Goal: Task Accomplishment & Management: Manage account settings

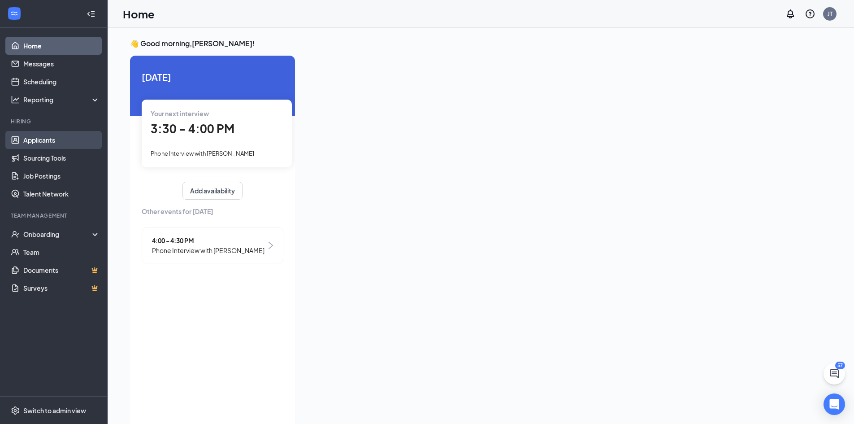
click at [48, 144] on link "Applicants" at bounding box center [61, 140] width 77 height 18
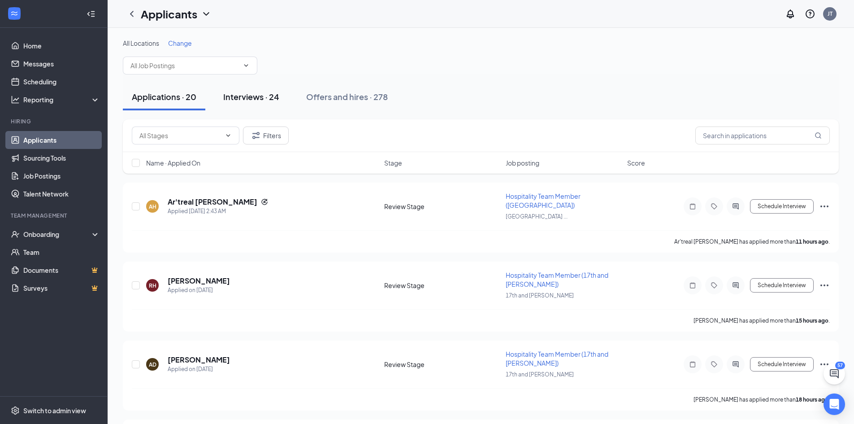
click at [252, 100] on div "Interviews · 24" at bounding box center [251, 96] width 56 height 11
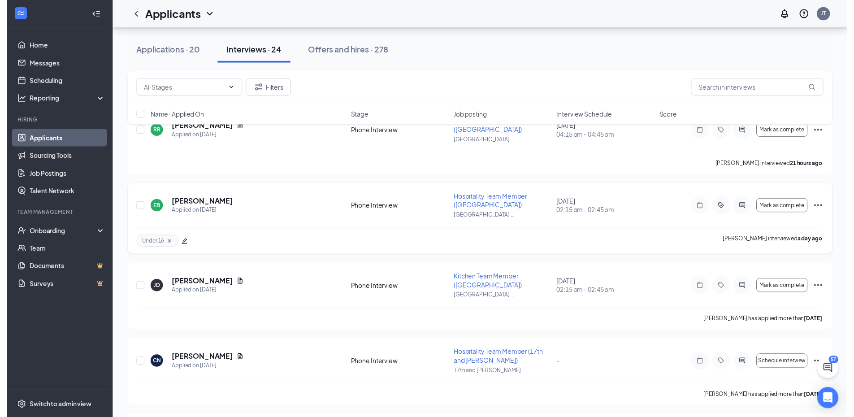
scroll to position [493, 0]
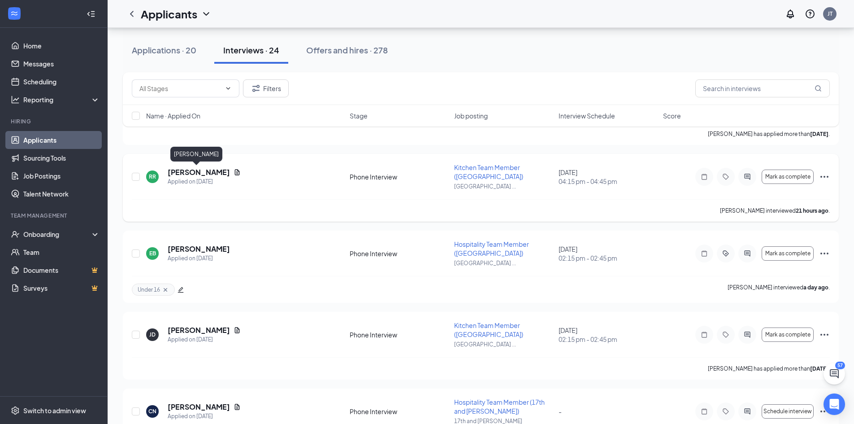
click at [181, 169] on h5 "Rhett Raines" at bounding box center [199, 172] width 62 height 10
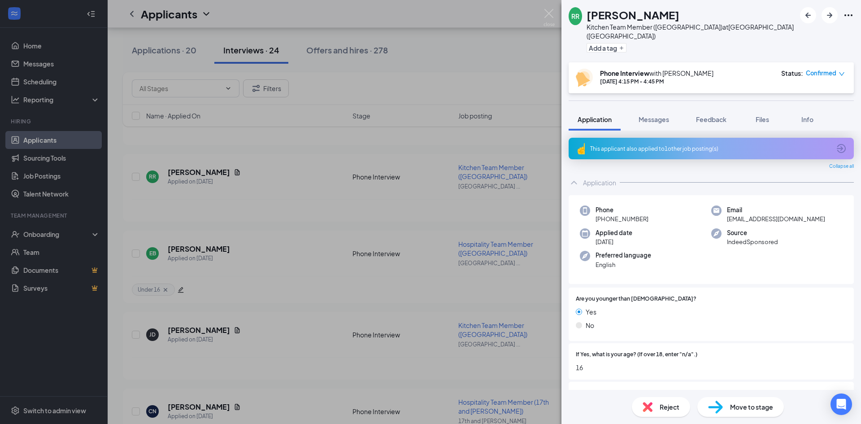
click at [661, 405] on span "Reject" at bounding box center [669, 407] width 20 height 10
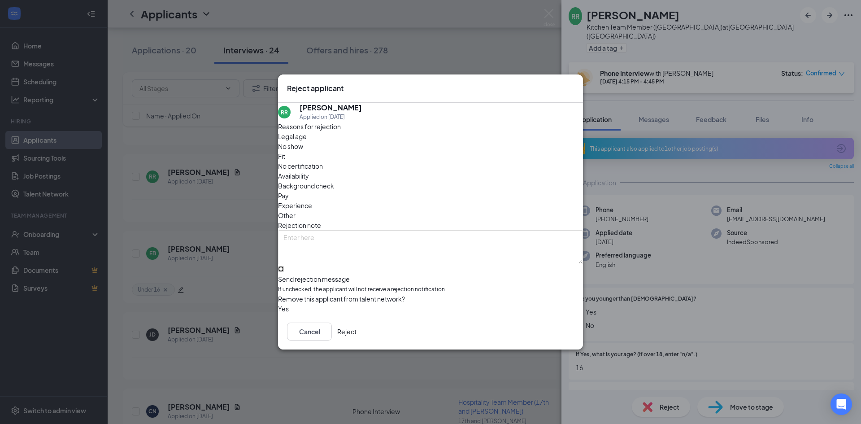
click at [284, 266] on input "Send rejection message If unchecked, the applicant will not receive a rejection…" at bounding box center [281, 269] width 6 height 6
checkbox input "true"
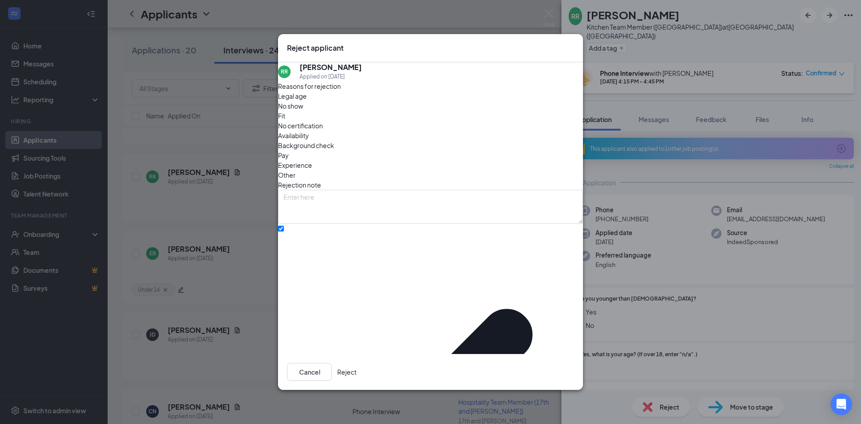
click at [356, 363] on button "Reject" at bounding box center [346, 372] width 19 height 18
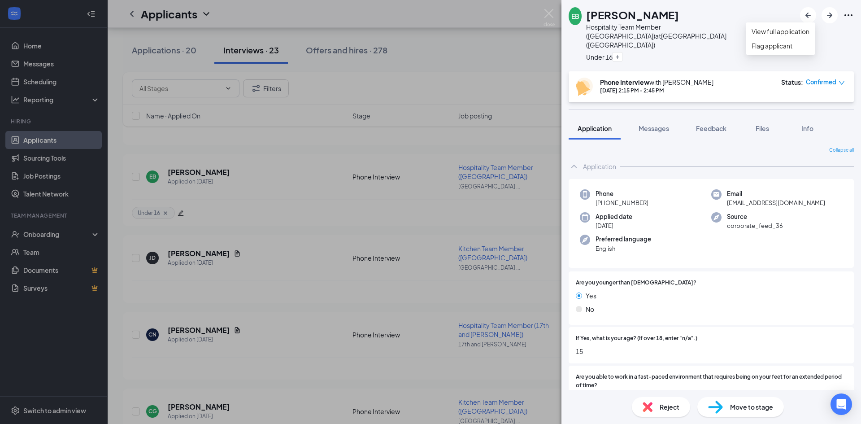
click at [846, 14] on icon "Ellipses" at bounding box center [848, 15] width 11 height 11
click at [791, 36] on link "View full application" at bounding box center [780, 31] width 58 height 10
click at [279, 134] on div "EB Elizabeth Black Hospitality Team Member (South Topeka Blvd) at South Topeka …" at bounding box center [430, 212] width 861 height 424
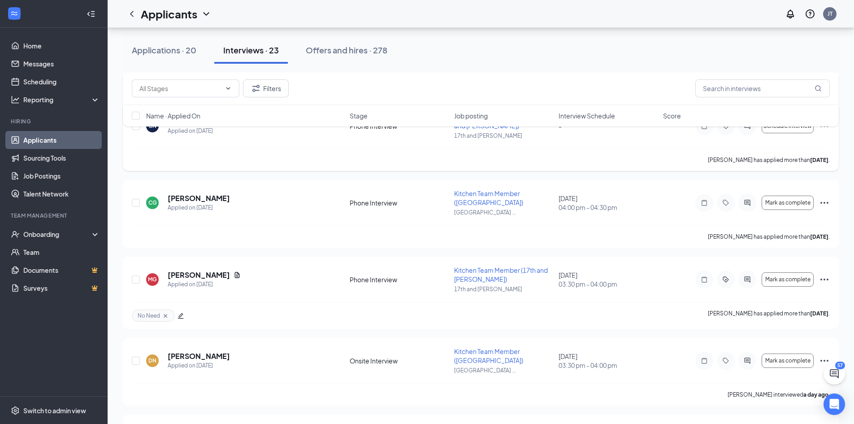
scroll to position [717, 0]
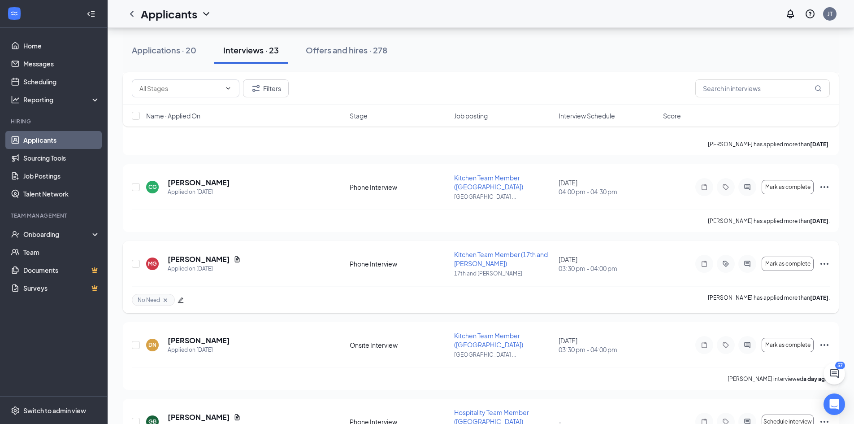
drag, startPoint x: 228, startPoint y: 242, endPoint x: 233, endPoint y: 244, distance: 5.2
click at [233, 244] on div "MG Mykaila Galvan Applied on Aug 13 Phone Interview Kitchen Team Member (17th a…" at bounding box center [481, 277] width 716 height 72
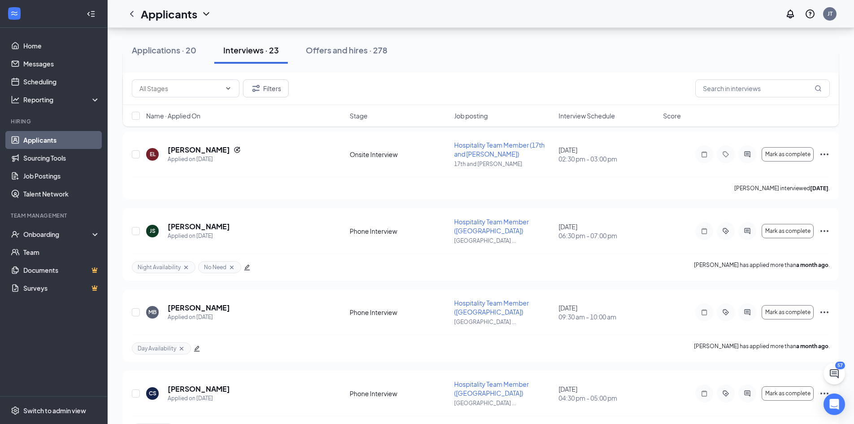
scroll to position [1255, 0]
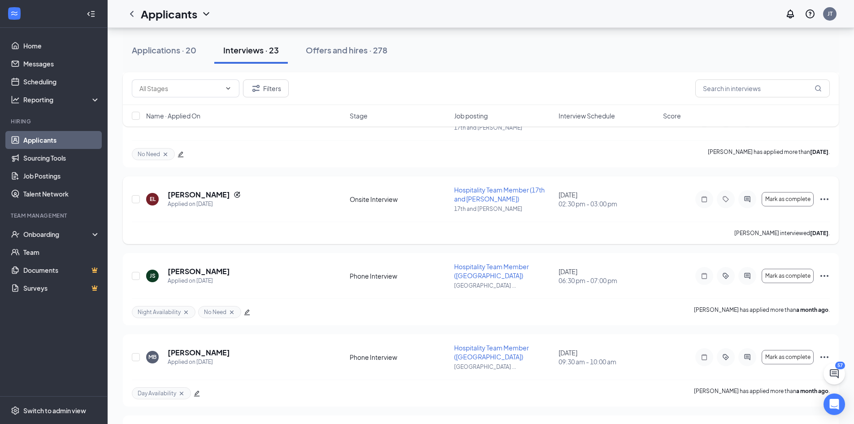
click at [826, 199] on icon "Ellipses" at bounding box center [824, 199] width 11 height 11
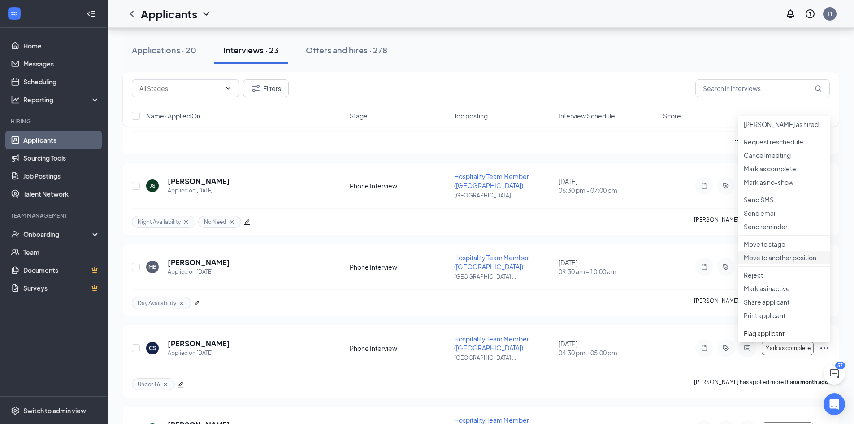
scroll to position [1389, 0]
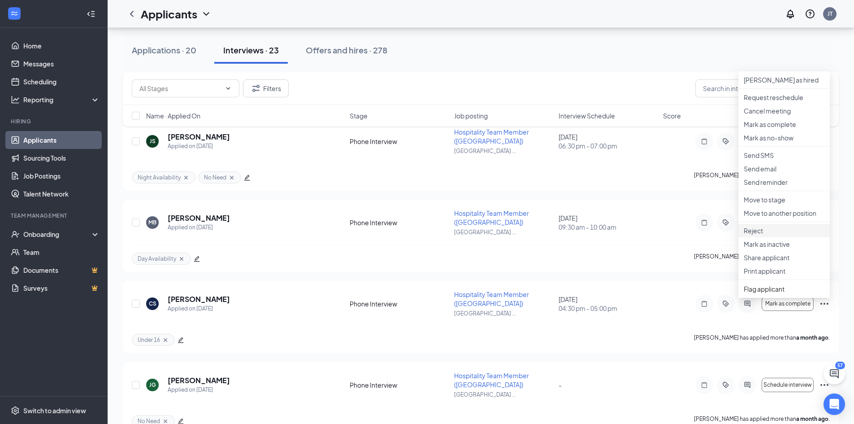
click at [754, 235] on p "Reject" at bounding box center [784, 230] width 81 height 9
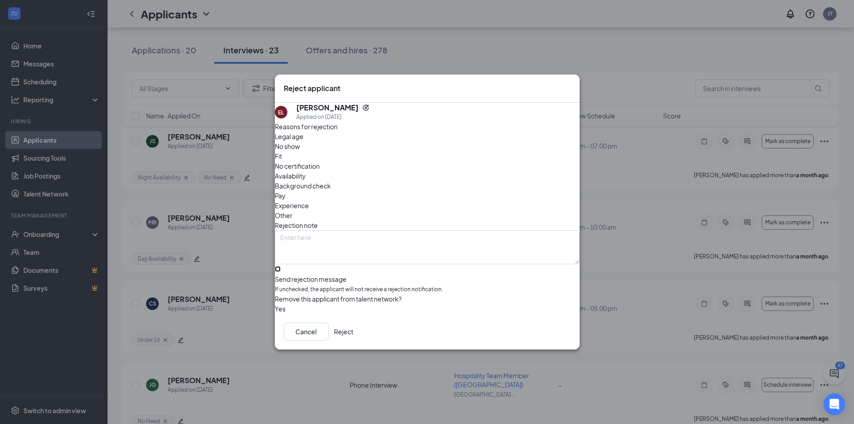
drag, startPoint x: 288, startPoint y: 259, endPoint x: 284, endPoint y: 270, distance: 11.5
click at [281, 270] on input "Send rejection message If unchecked, the applicant will not receive a rejection…" at bounding box center [278, 269] width 6 height 6
checkbox input "true"
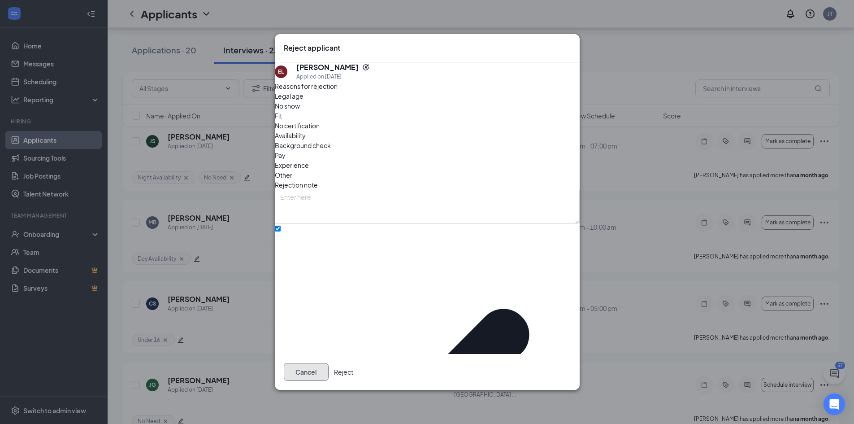
click at [329, 363] on button "Cancel" at bounding box center [306, 372] width 45 height 18
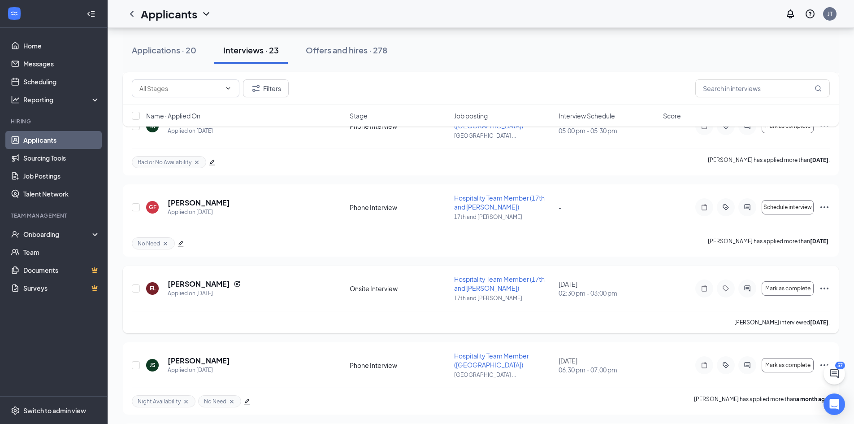
scroll to position [1165, 0]
click at [821, 288] on icon "Ellipses" at bounding box center [824, 289] width 8 height 2
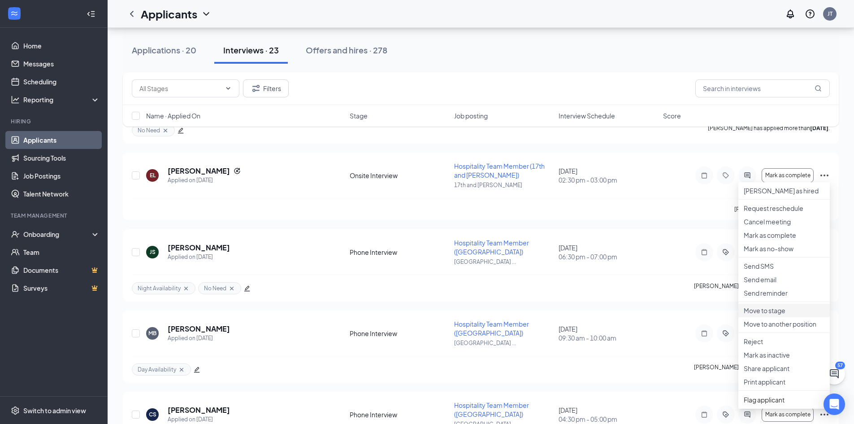
scroll to position [1389, 0]
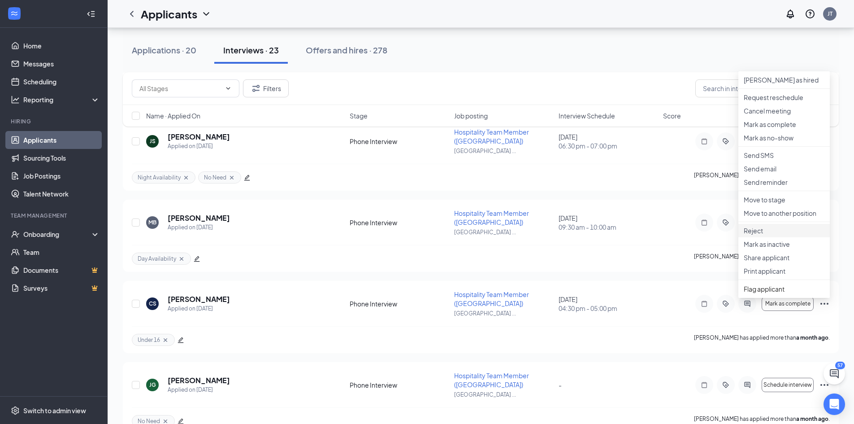
click at [756, 235] on p "Reject" at bounding box center [784, 230] width 81 height 9
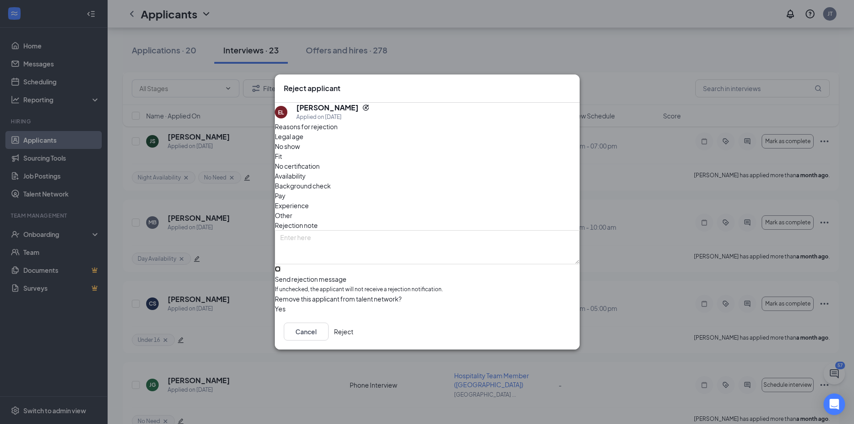
click at [281, 266] on input "Send rejection message If unchecked, the applicant will not receive a rejection…" at bounding box center [278, 269] width 6 height 6
checkbox input "true"
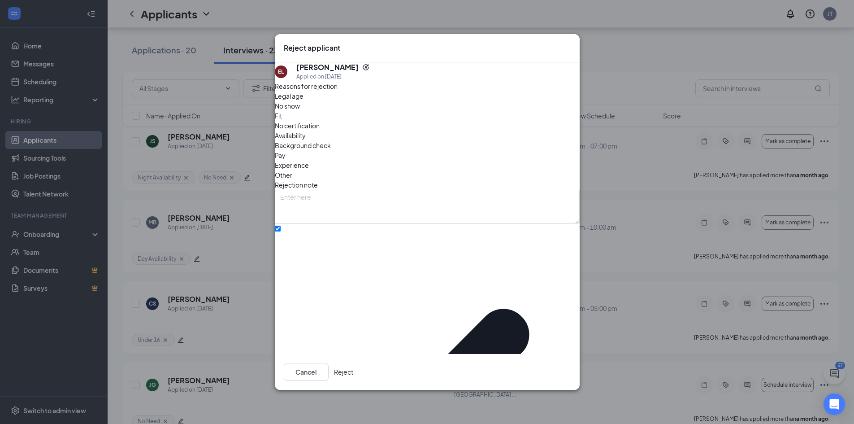
click at [353, 363] on button "Reject" at bounding box center [343, 372] width 19 height 18
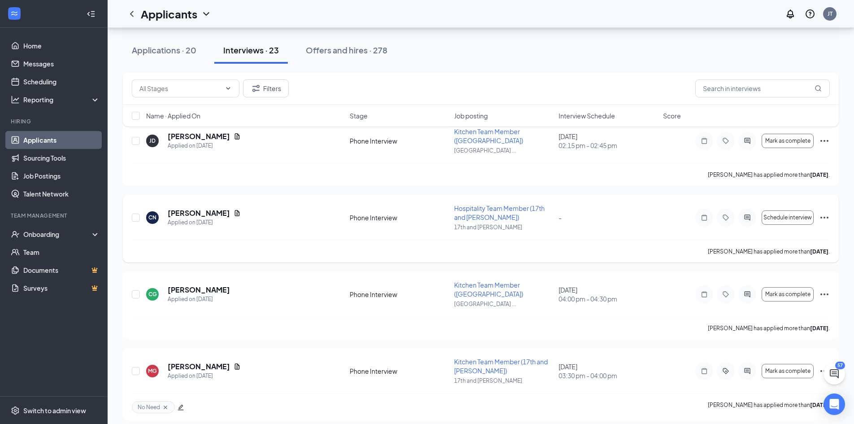
scroll to position [550, 0]
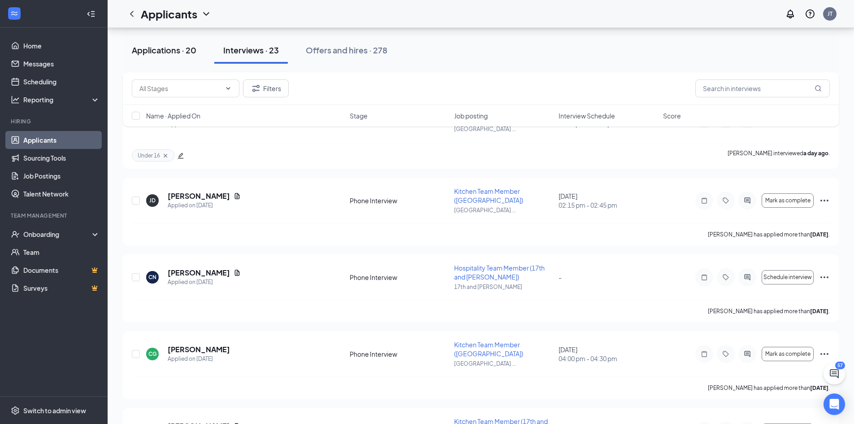
click at [150, 51] on div "Applications · 20" at bounding box center [164, 49] width 65 height 11
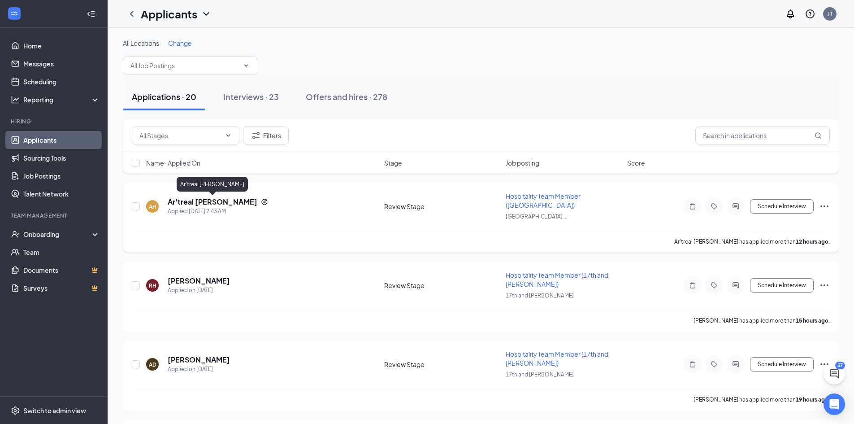
click at [236, 202] on h5 "Ar'treal Houston-Lowery" at bounding box center [213, 202] width 90 height 10
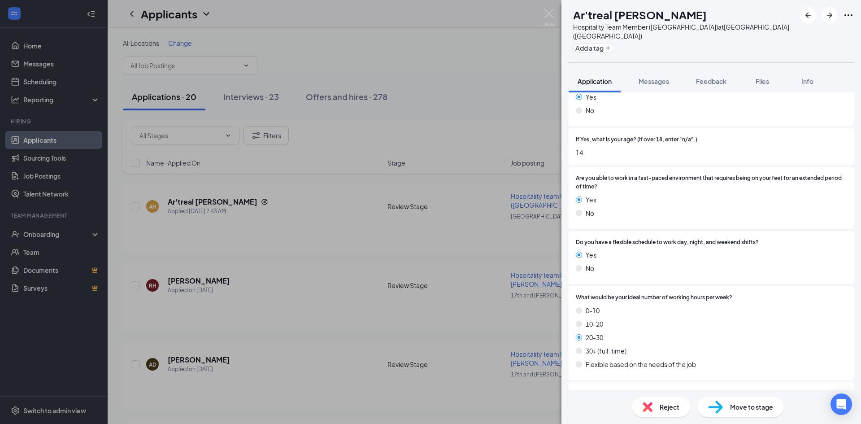
scroll to position [179, 0]
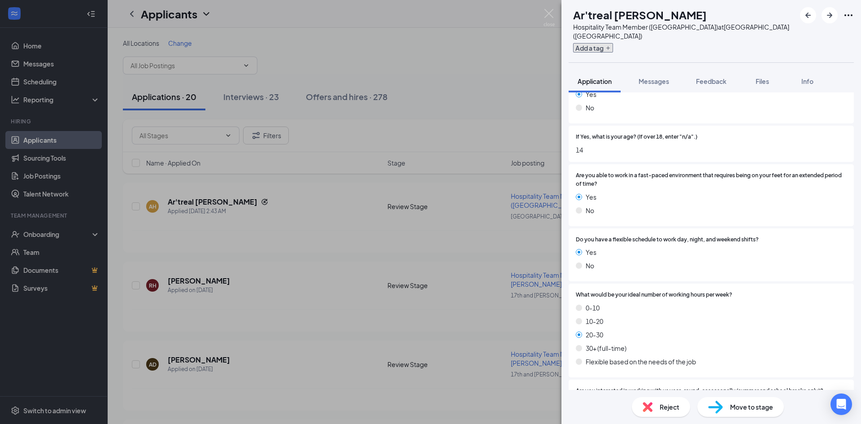
click at [601, 49] on button "Add a tag" at bounding box center [593, 47] width 40 height 9
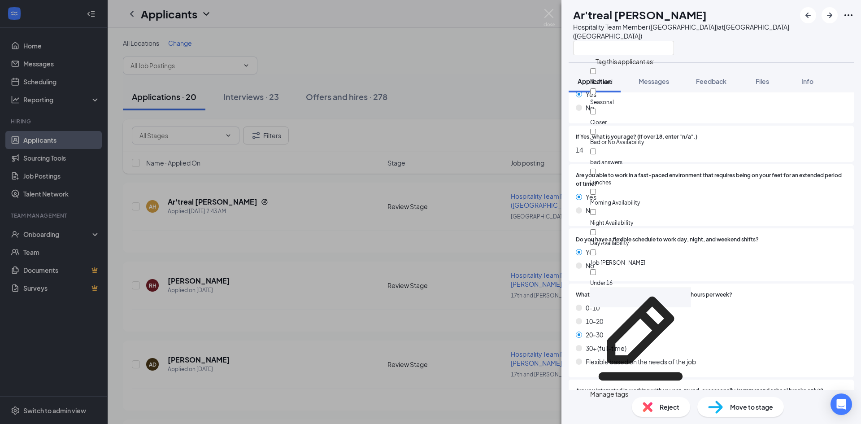
scroll to position [53, 0]
click at [596, 269] on input "Under 16" at bounding box center [593, 272] width 6 height 6
checkbox input "true"
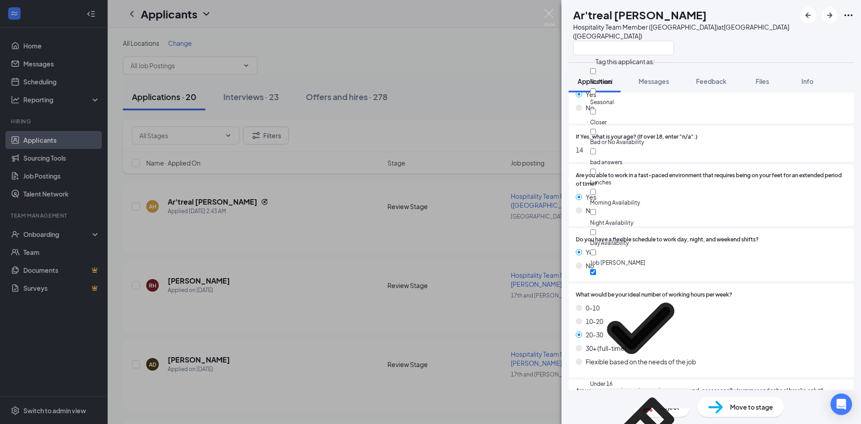
click at [394, 66] on div "AH Ar'treal Houston-Lowery Hospitality Team Member (South Topeka Blvd) at South…" at bounding box center [430, 212] width 861 height 424
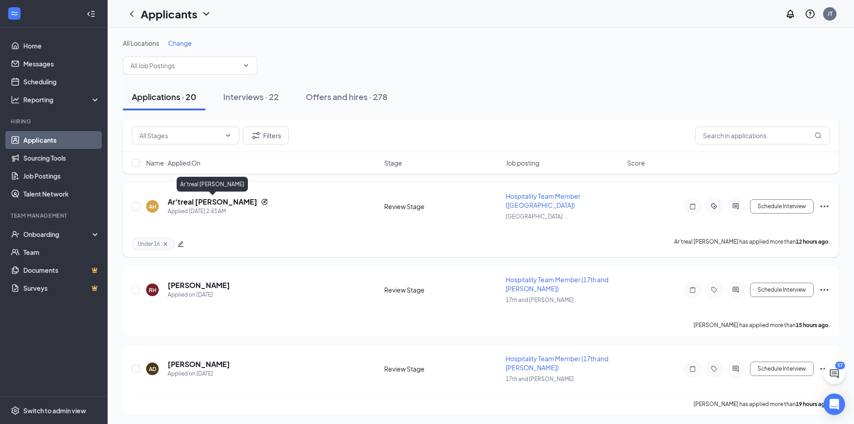
click at [232, 201] on h5 "Ar'treal Houston-Lowery" at bounding box center [213, 202] width 90 height 10
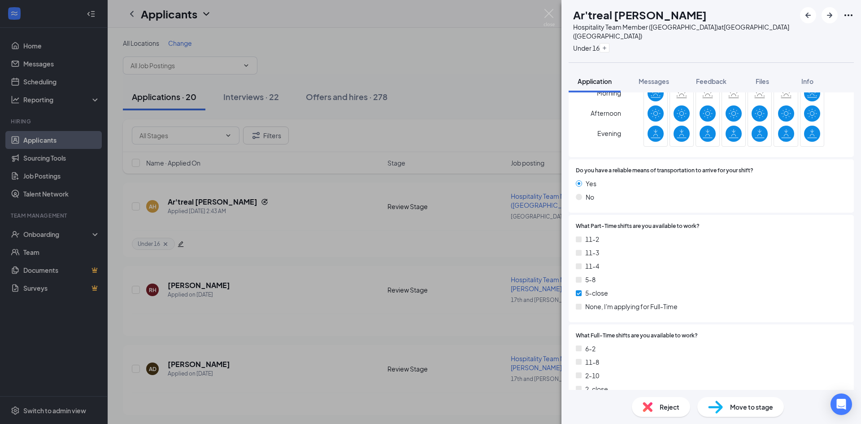
scroll to position [1443, 0]
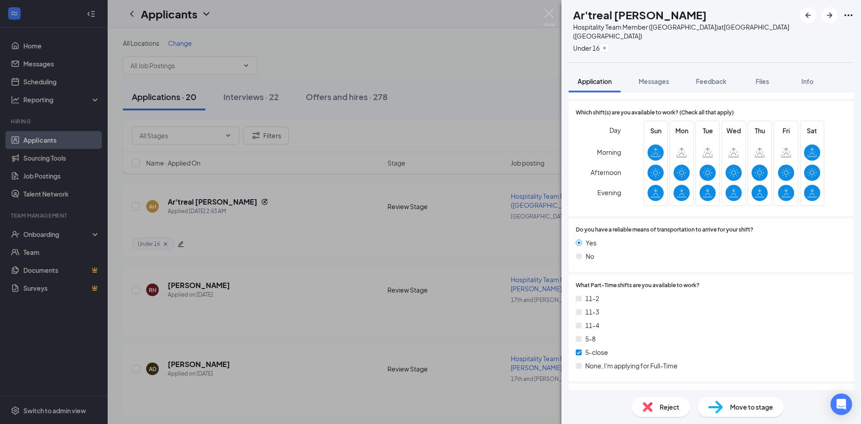
click at [492, 79] on div "AH Ar'treal Houston-Lowery Hospitality Team Member (South Topeka Blvd) at South…" at bounding box center [430, 212] width 861 height 424
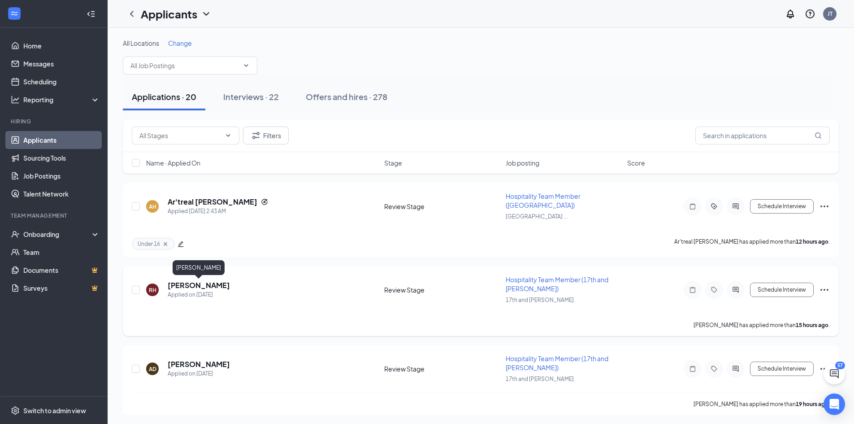
click at [217, 284] on h5 "Richard Helmbold" at bounding box center [199, 285] width 62 height 10
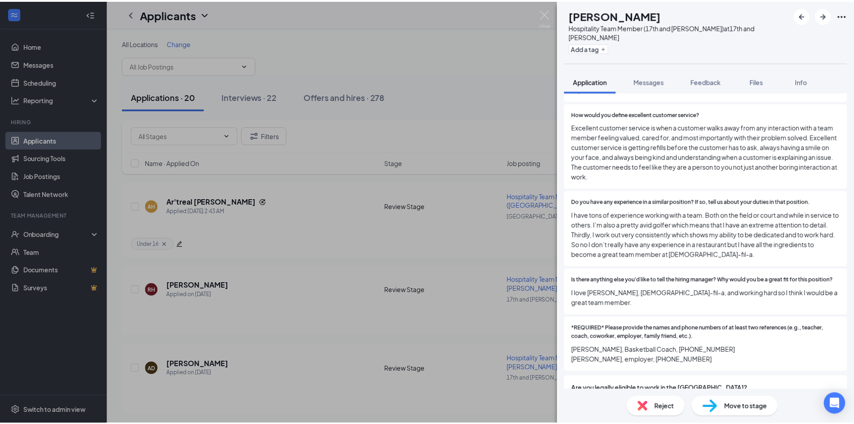
scroll to position [986, 0]
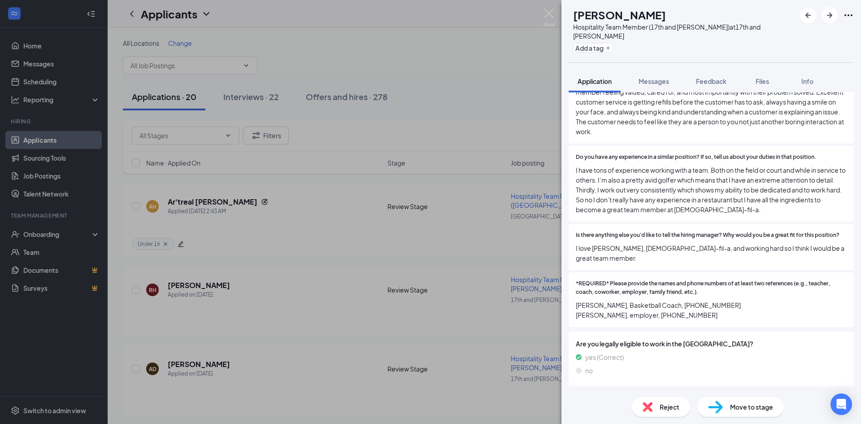
click at [489, 46] on div "RH Richard Helmbold Hospitality Team Member (17th and Wanamaker) at 17th and Wa…" at bounding box center [430, 212] width 861 height 424
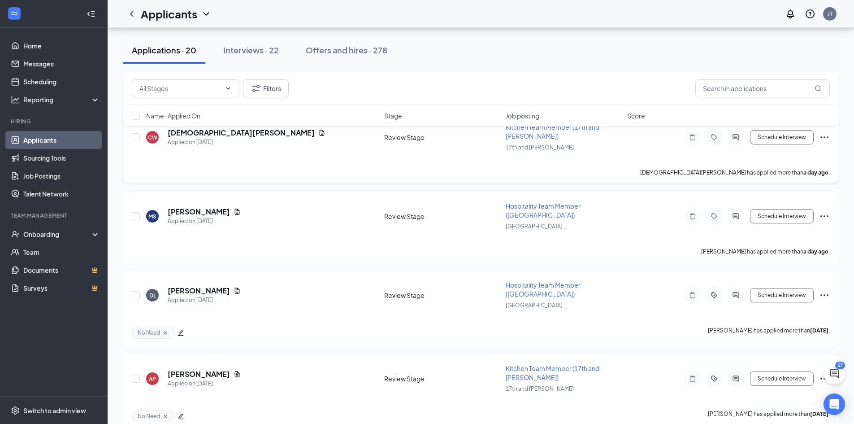
scroll to position [314, 0]
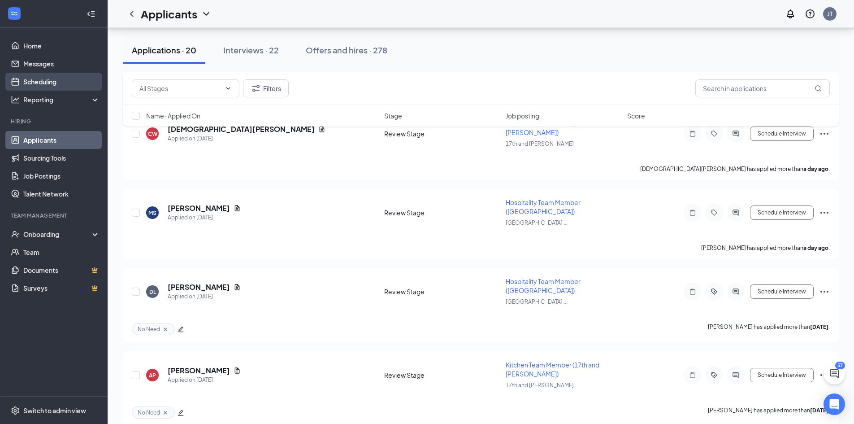
click at [44, 84] on link "Scheduling" at bounding box center [61, 82] width 77 height 18
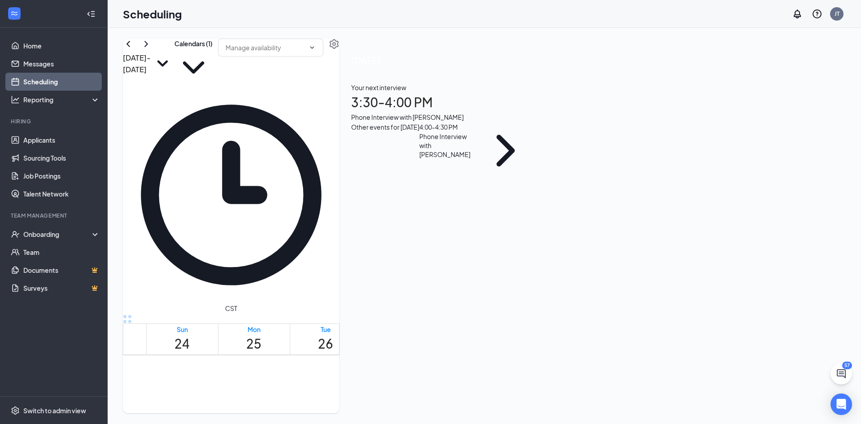
scroll to position [799, 0]
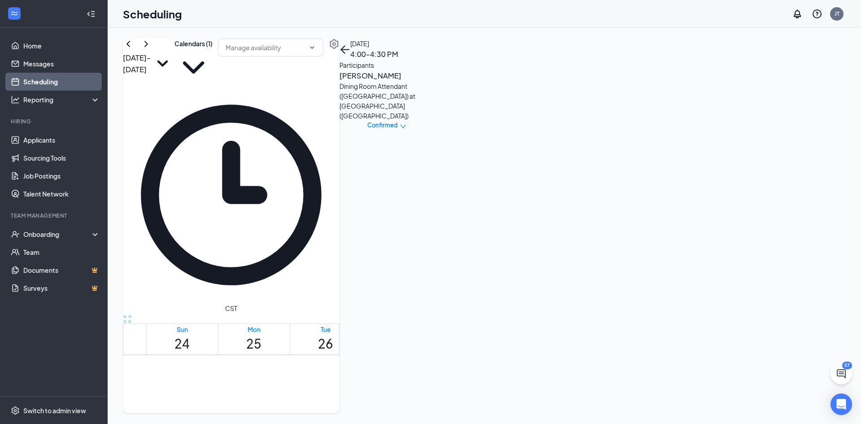
click at [433, 82] on h3 "Aubrianna McFall" at bounding box center [386, 76] width 94 height 12
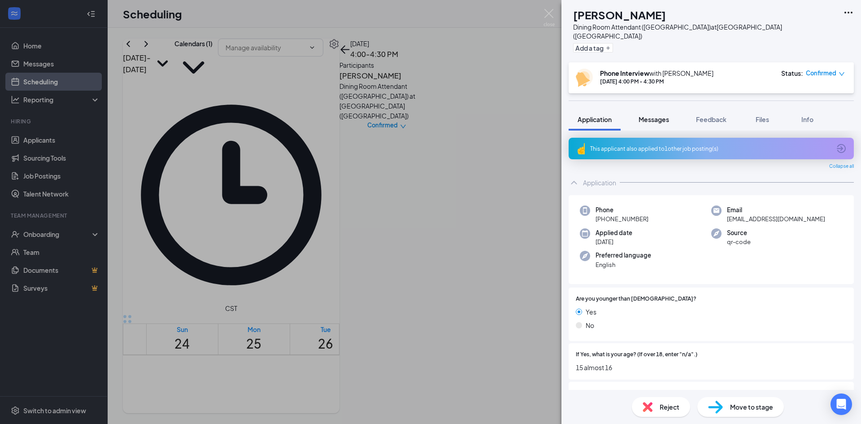
click at [657, 115] on span "Messages" at bounding box center [653, 119] width 30 height 8
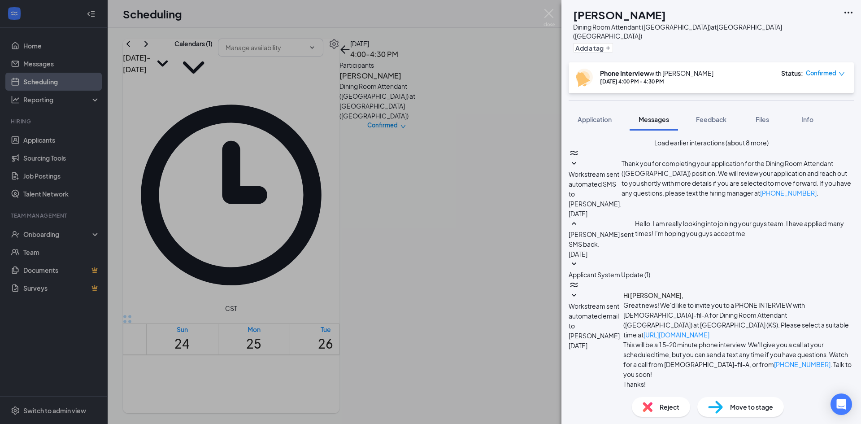
drag, startPoint x: 524, startPoint y: 148, endPoint x: 515, endPoint y: 150, distance: 9.1
click at [524, 148] on div "AM Aubrianna McFall Dining Room Attendant (South Topeka Blvd) at South Topeka B…" at bounding box center [430, 212] width 861 height 424
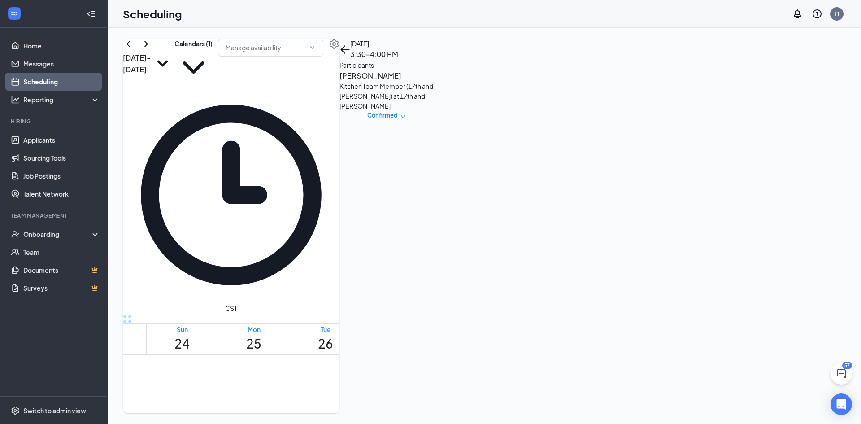
click at [433, 82] on h3 "[PERSON_NAME]" at bounding box center [386, 76] width 94 height 12
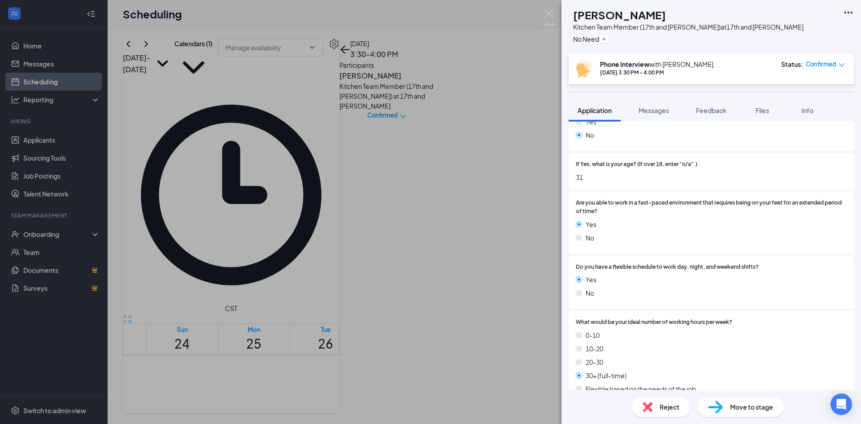
scroll to position [134, 0]
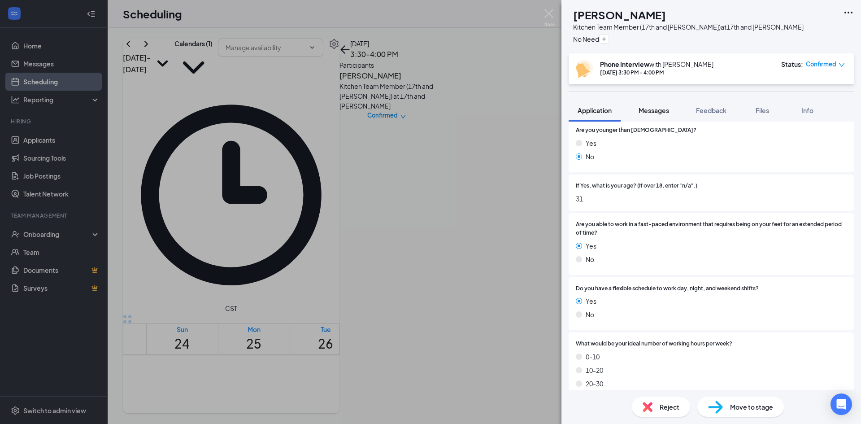
click at [656, 112] on span "Messages" at bounding box center [653, 110] width 30 height 8
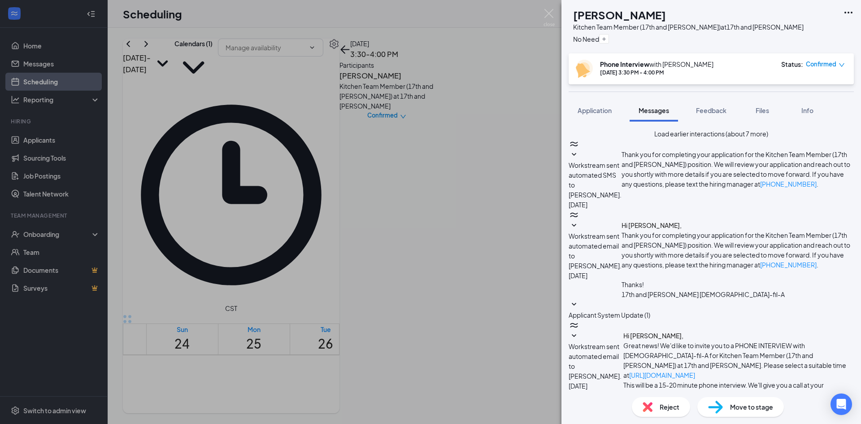
scroll to position [249, 0]
drag, startPoint x: 676, startPoint y: 168, endPoint x: 593, endPoint y: -4, distance: 191.4
drag, startPoint x: 593, startPoint y: -4, endPoint x: 589, endPoint y: 242, distance: 245.6
click at [598, 114] on span "Application" at bounding box center [594, 110] width 34 height 8
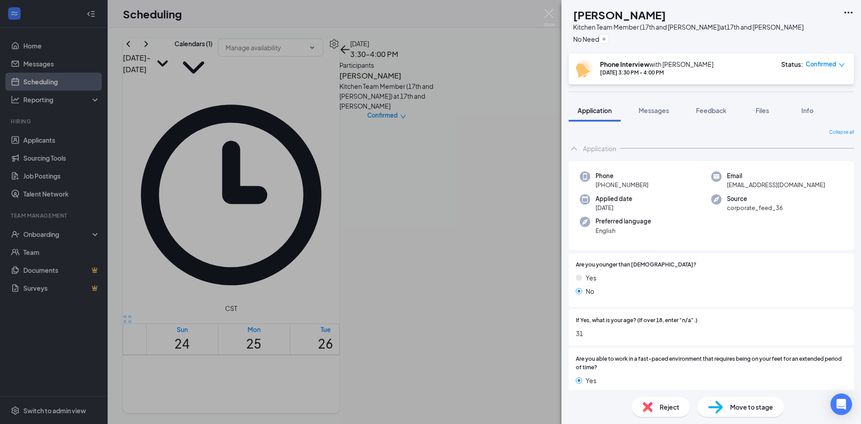
click at [336, 243] on div "MG Mykaila Galvan Kitchen Team Member (17th and Wanamaker) at 17th and Wanamake…" at bounding box center [430, 212] width 861 height 424
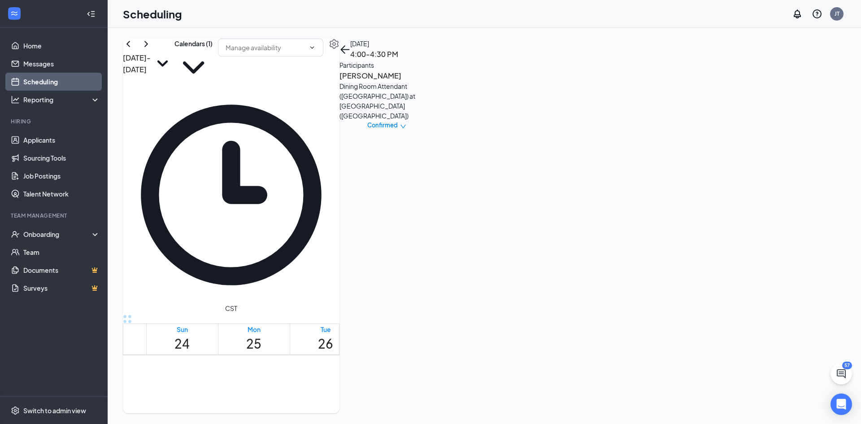
click at [433, 82] on h3 "Aubrianna McFall" at bounding box center [386, 76] width 94 height 12
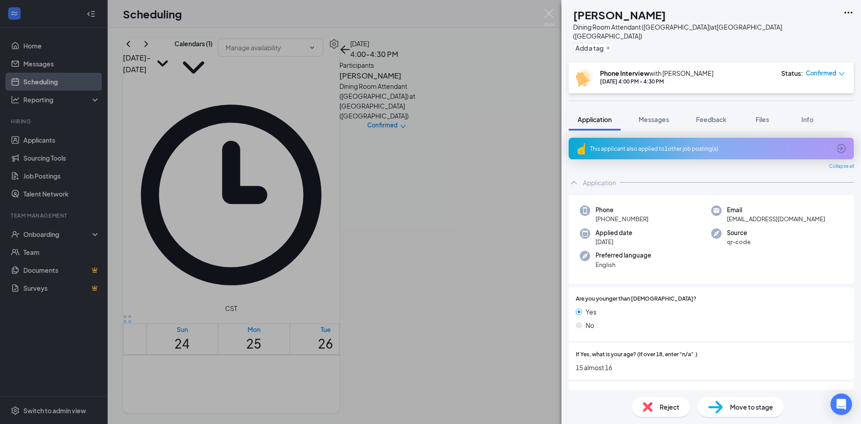
click at [326, 222] on div "AM Aubrianna McFall Dining Room Attendant (South Topeka Blvd) at South Topeka B…" at bounding box center [430, 212] width 861 height 424
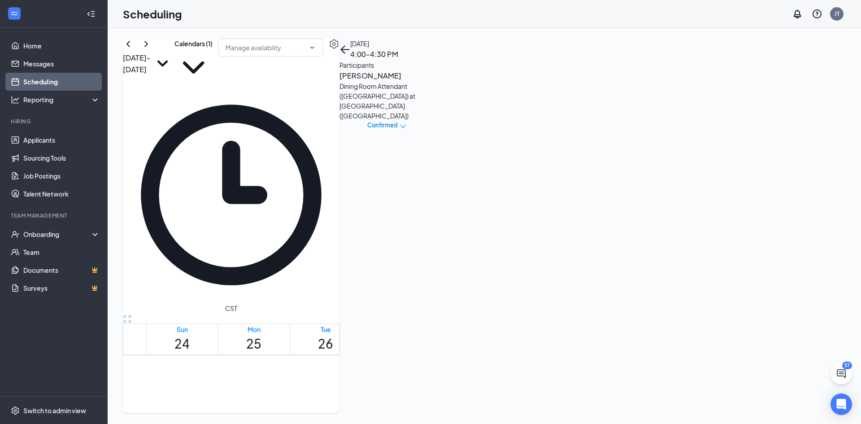
click at [433, 82] on h3 "Aubrianna McFall" at bounding box center [386, 76] width 94 height 12
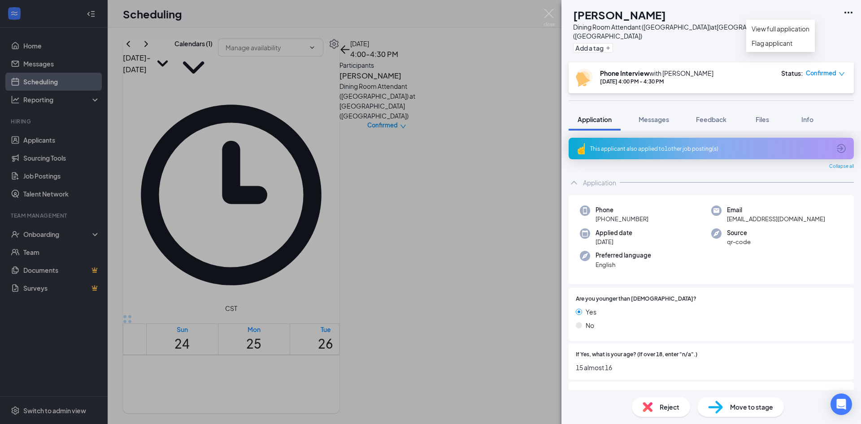
click at [844, 12] on icon "Ellipses" at bounding box center [848, 12] width 11 height 11
click at [796, 34] on link "View full application" at bounding box center [780, 29] width 58 height 10
click at [316, 245] on div "AM Aubrianna McFall Dining Room Attendant (South Topeka Blvd) at South Topeka B…" at bounding box center [430, 212] width 861 height 424
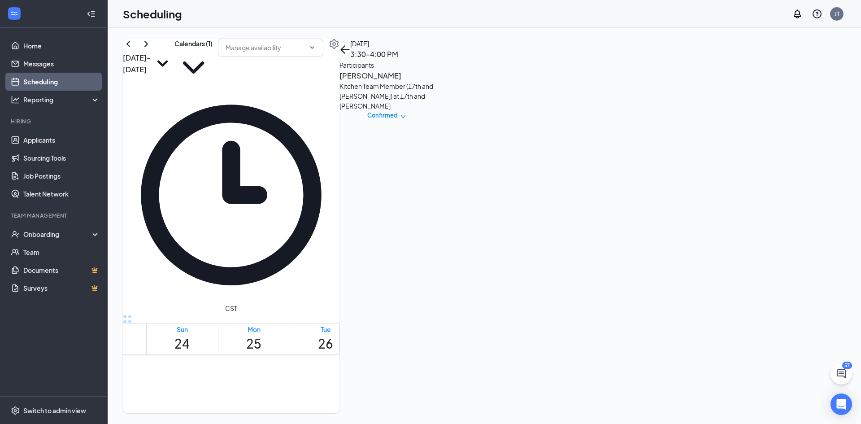
click at [433, 82] on h3 "[PERSON_NAME]" at bounding box center [386, 76] width 94 height 12
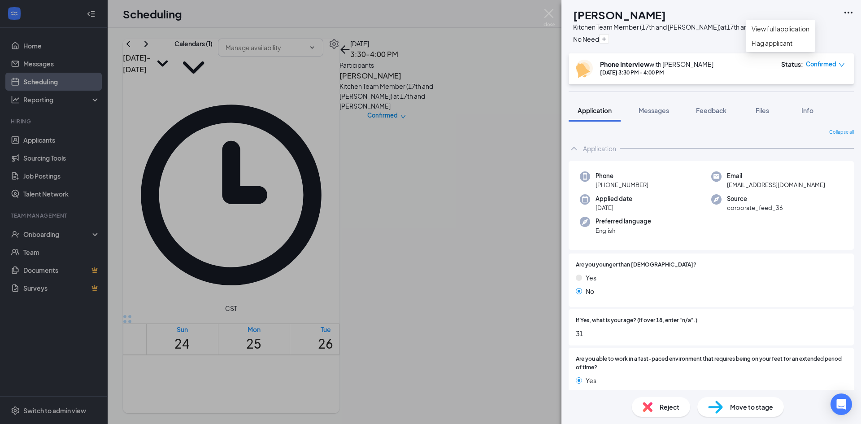
click at [845, 10] on icon "Ellipses" at bounding box center [848, 12] width 11 height 11
click at [845, 11] on icon "Ellipses" at bounding box center [848, 12] width 11 height 11
click at [846, 12] on icon "Ellipses" at bounding box center [848, 12] width 11 height 11
click at [788, 32] on link "View full application" at bounding box center [780, 29] width 58 height 10
click at [327, 248] on div "MG Mykaila Galvan Kitchen Team Member (17th and Wanamaker) at 17th and Wanamake…" at bounding box center [430, 212] width 861 height 424
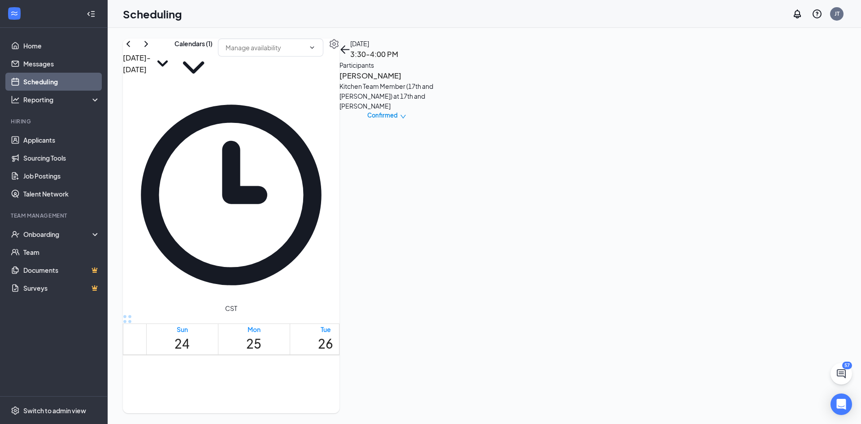
scroll to position [852, 0]
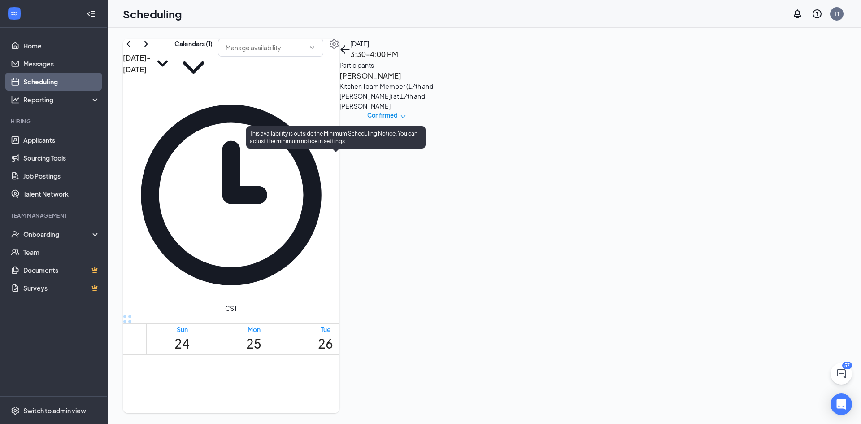
click at [330, 392] on span "3:30-4:00 PM" at bounding box center [323, 401] width 20 height 18
click at [351, 393] on div "4:00-4:30 PM 1" at bounding box center [347, 405] width 23 height 25
click at [322, 393] on div "3:30-4:00 PM 1" at bounding box center [324, 405] width 23 height 25
click at [323, 392] on span "3:30-4:00 PM" at bounding box center [323, 401] width 20 height 18
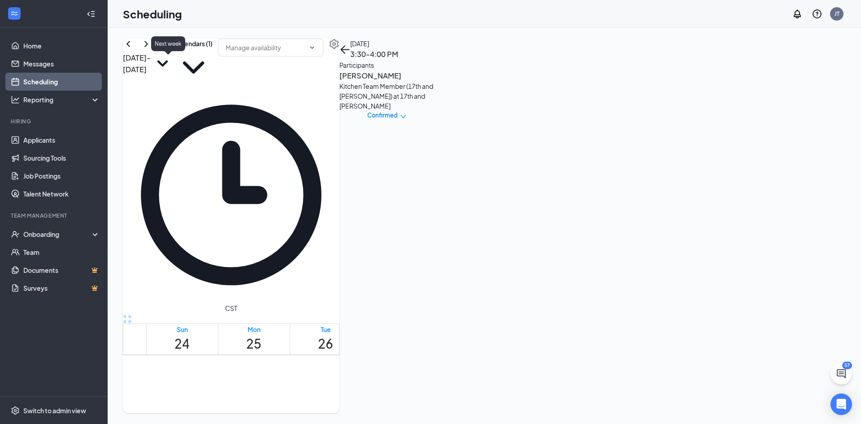
click at [148, 47] on icon "ChevronRight" at bounding box center [146, 44] width 4 height 6
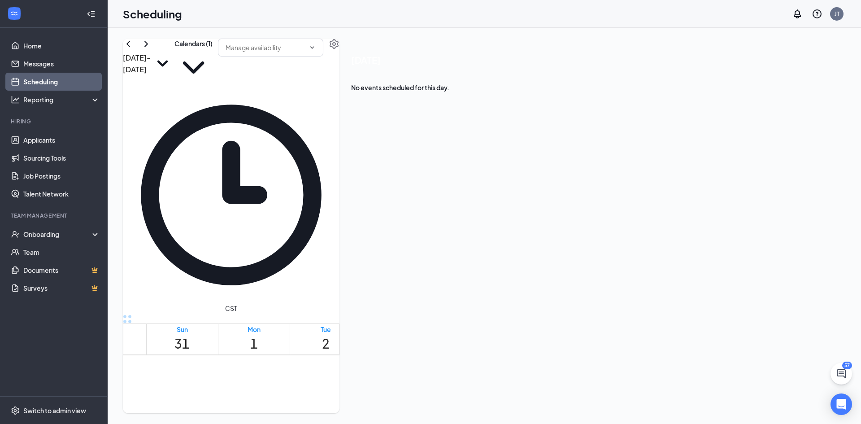
scroll to position [844, 0]
click at [325, 401] on div at bounding box center [325, 405] width 0 height 9
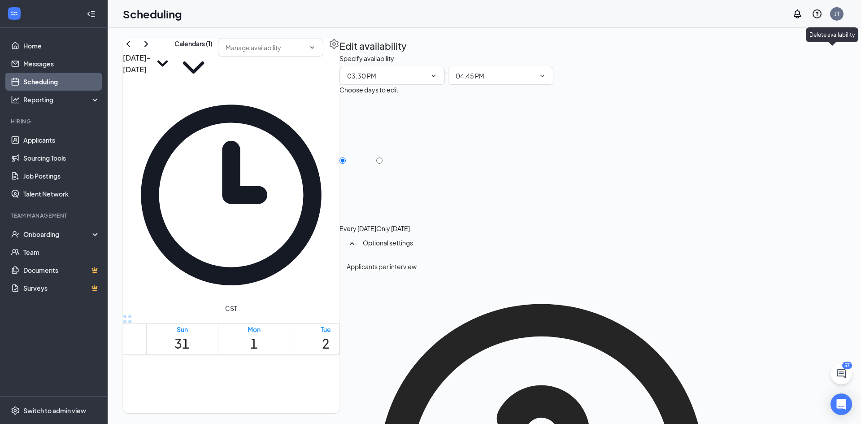
click at [349, 54] on icon "TrashOutline" at bounding box center [345, 58] width 8 height 9
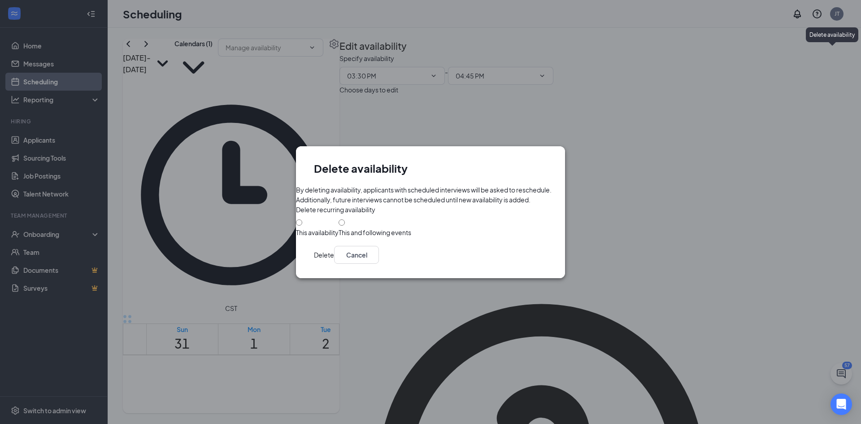
drag, startPoint x: 313, startPoint y: 224, endPoint x: 322, endPoint y: 225, distance: 9.0
click at [313, 225] on form "By deleting availability, applicants with scheduled interviews will be asked to…" at bounding box center [430, 211] width 269 height 52
click at [322, 228] on div at bounding box center [317, 228] width 43 height 0
click at [302, 225] on input "This availability" at bounding box center [299, 222] width 6 height 6
radio input "true"
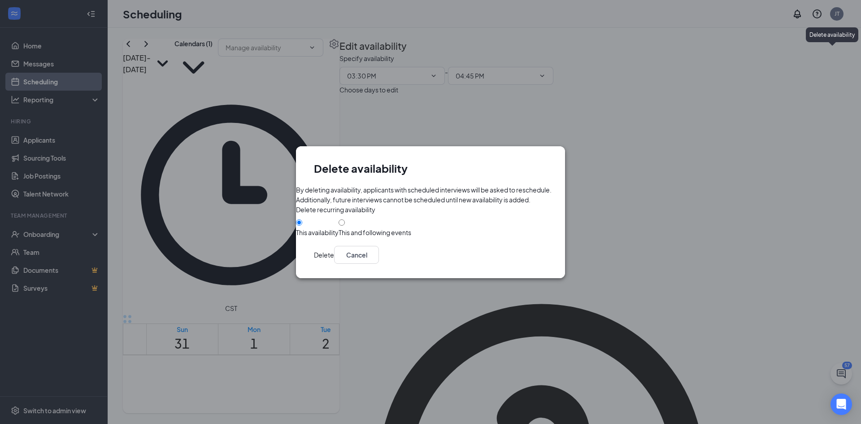
click at [334, 264] on button "Delete" at bounding box center [324, 255] width 20 height 18
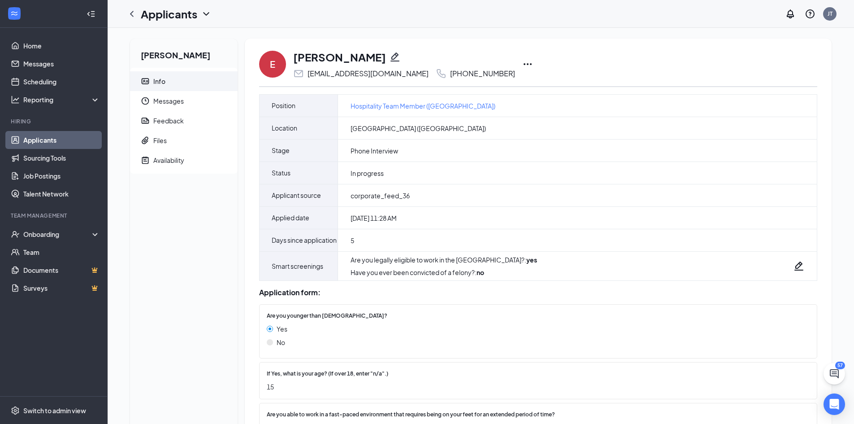
click at [522, 63] on icon "Ellipses" at bounding box center [527, 64] width 11 height 11
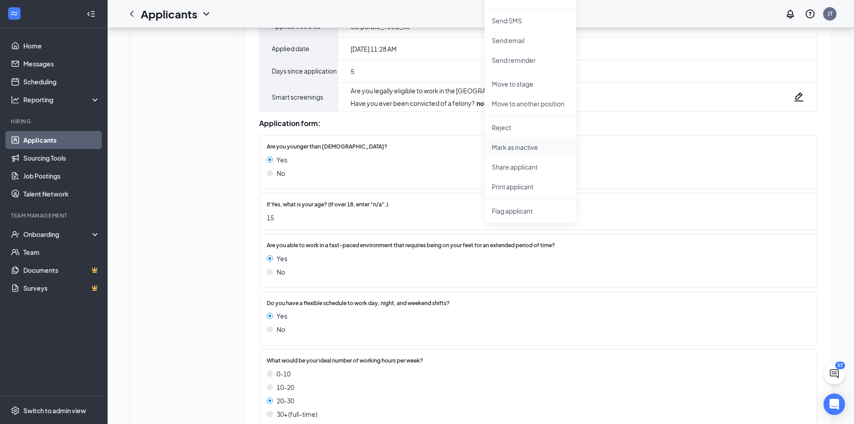
scroll to position [179, 0]
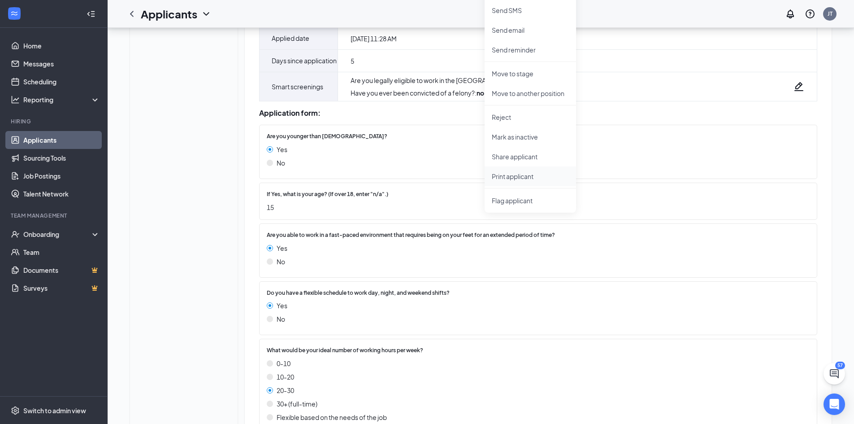
click at [513, 176] on p "Print applicant" at bounding box center [530, 176] width 77 height 9
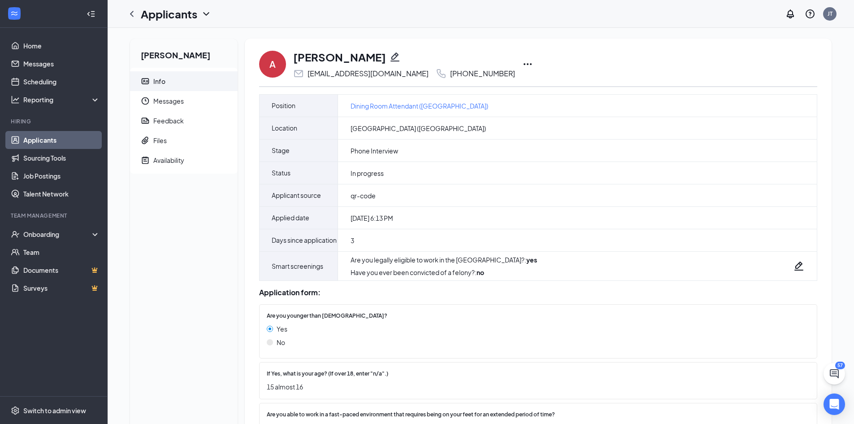
click at [522, 65] on icon "Ellipses" at bounding box center [527, 64] width 11 height 11
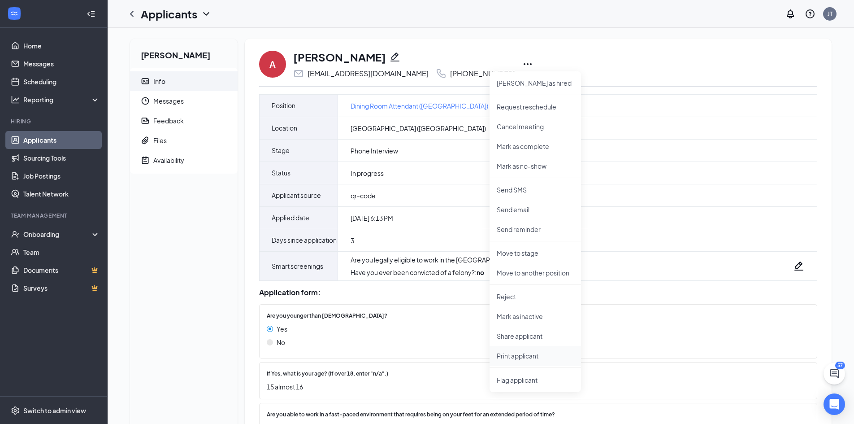
click at [524, 356] on p "Print applicant" at bounding box center [535, 355] width 77 height 9
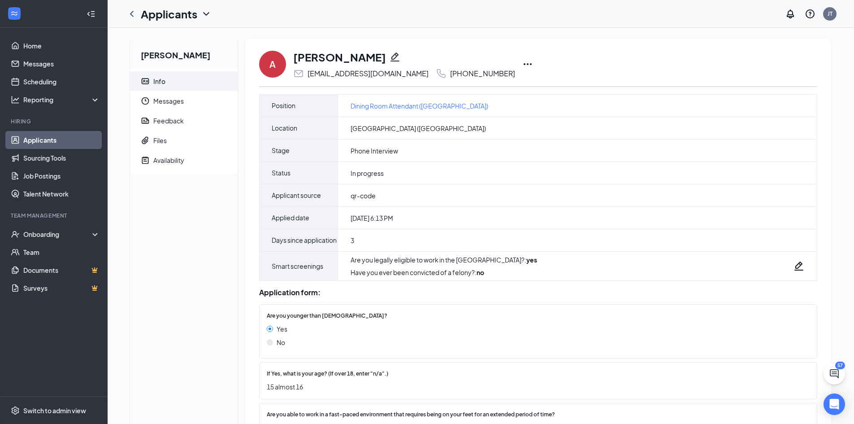
click at [522, 65] on icon "Ellipses" at bounding box center [527, 64] width 11 height 11
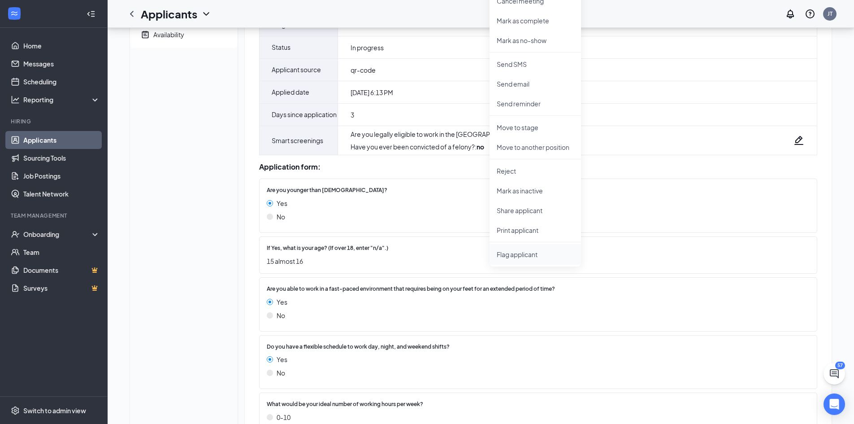
scroll to position [90, 0]
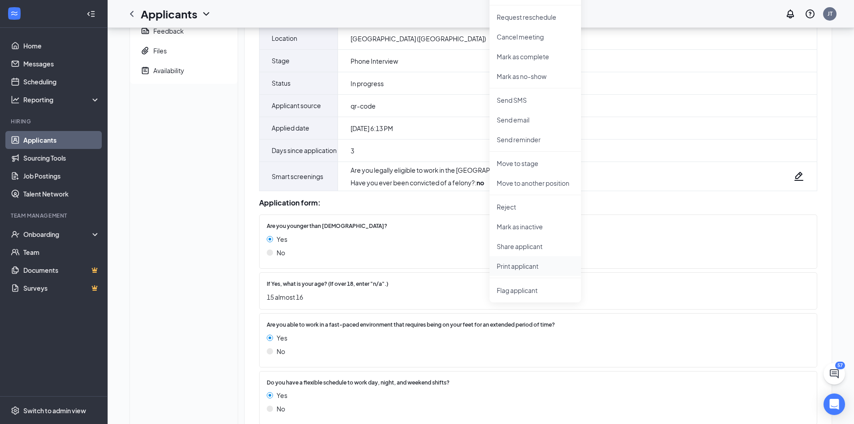
click at [523, 267] on p "Print applicant" at bounding box center [535, 265] width 77 height 9
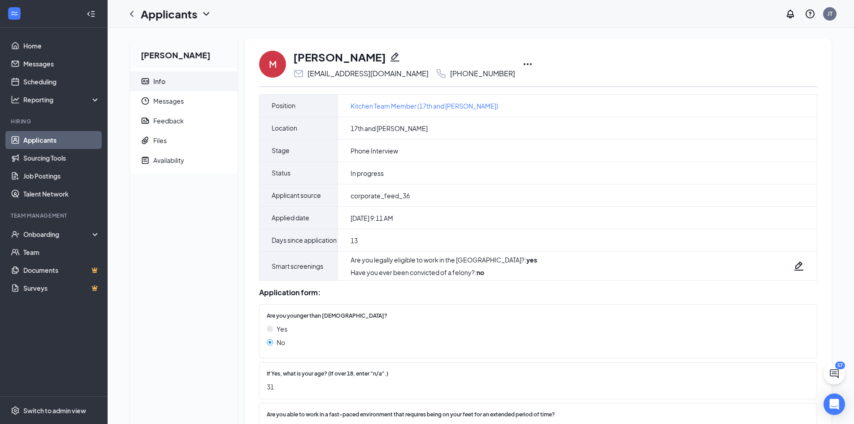
click at [522, 62] on icon "Ellipses" at bounding box center [527, 64] width 11 height 11
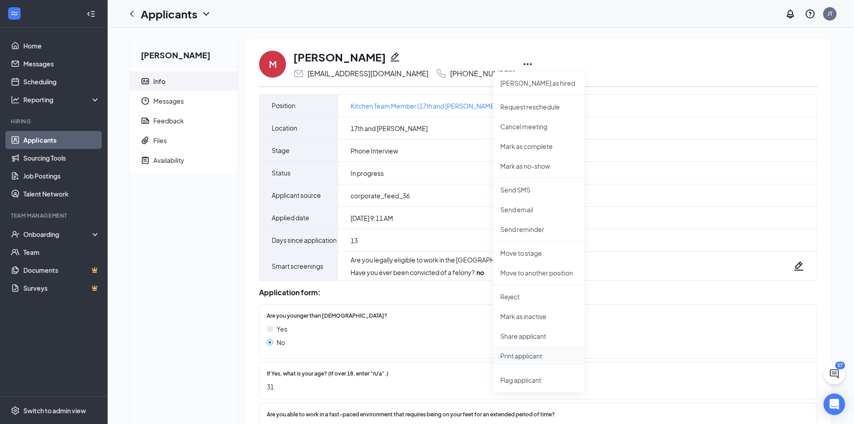
click at [512, 357] on p "Print applicant" at bounding box center [538, 355] width 77 height 9
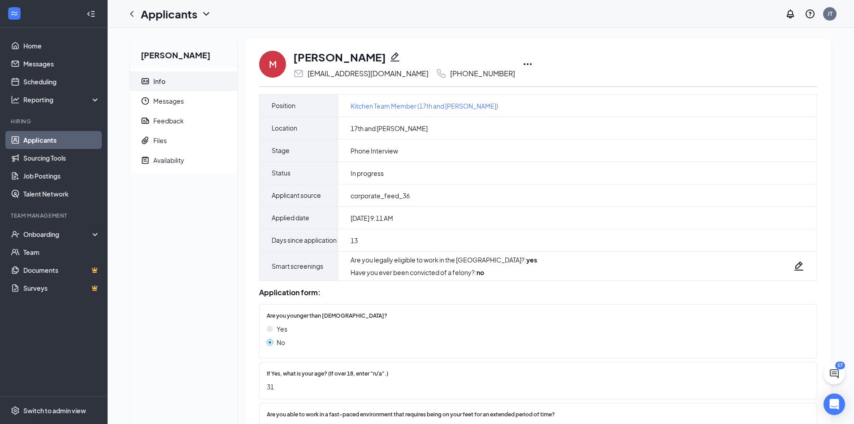
click at [522, 63] on icon "Ellipses" at bounding box center [527, 64] width 11 height 11
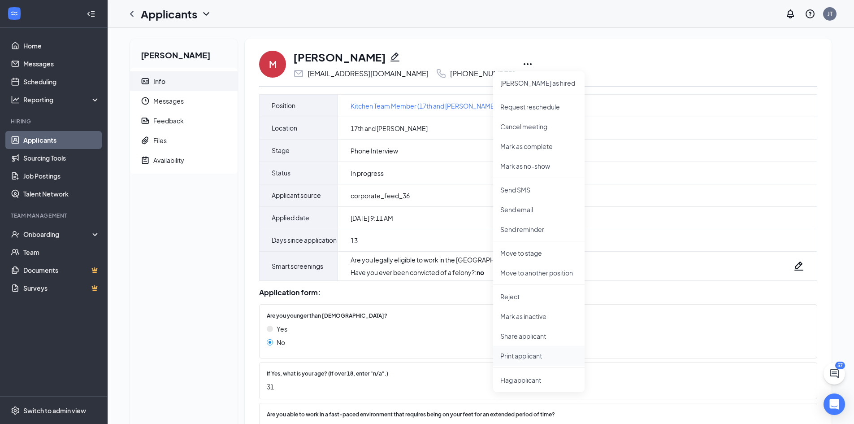
click at [527, 357] on p "Print applicant" at bounding box center [538, 355] width 77 height 9
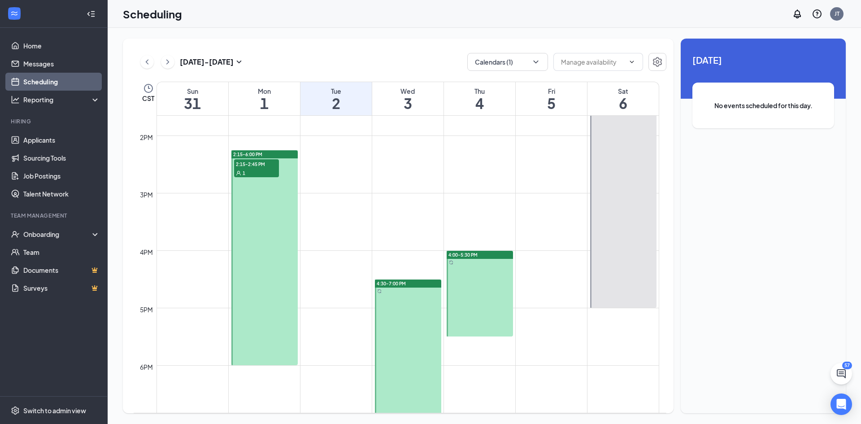
scroll to position [762, 0]
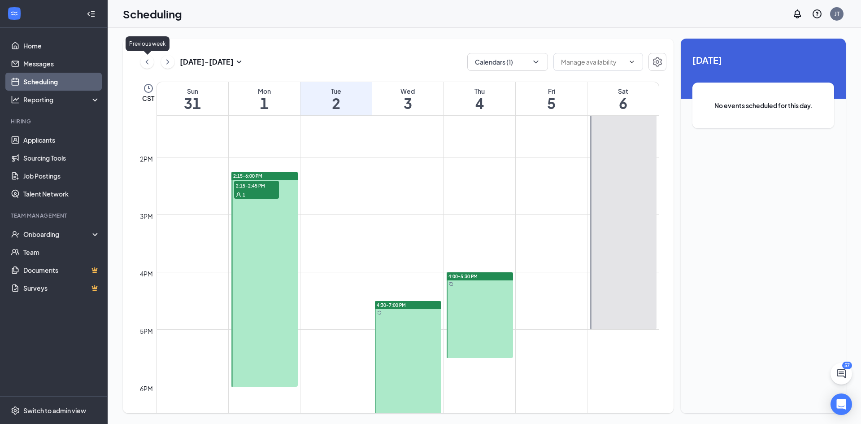
click at [149, 63] on icon "ChevronLeft" at bounding box center [147, 61] width 9 height 11
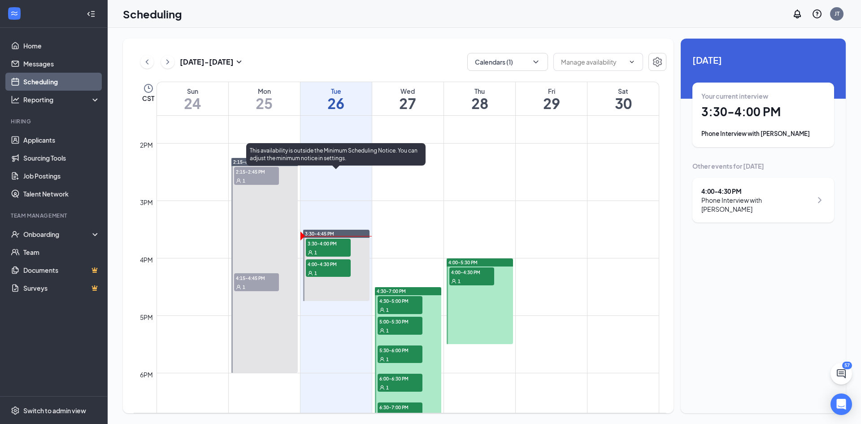
scroll to position [754, 0]
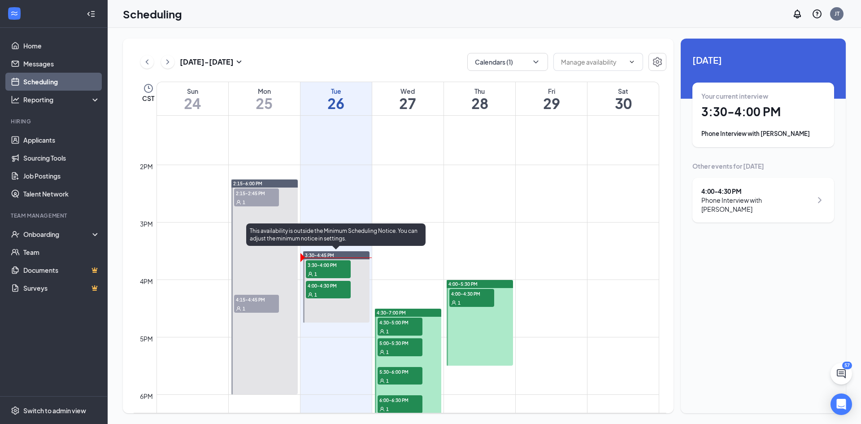
click at [323, 266] on span "3:30-4:00 PM" at bounding box center [328, 264] width 45 height 9
